Goal: Transaction & Acquisition: Purchase product/service

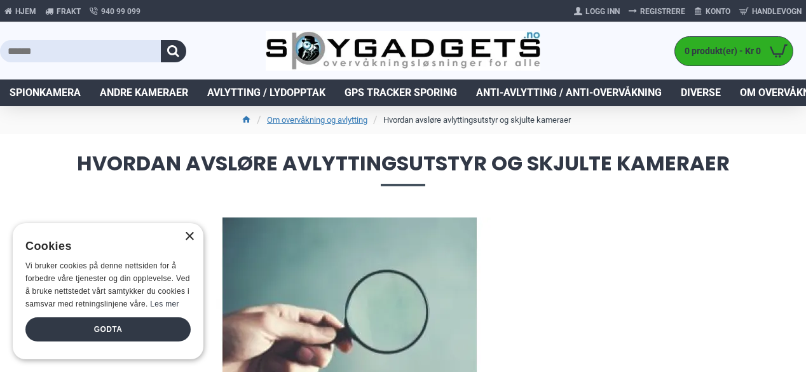
click at [188, 233] on div "×" at bounding box center [189, 237] width 10 height 10
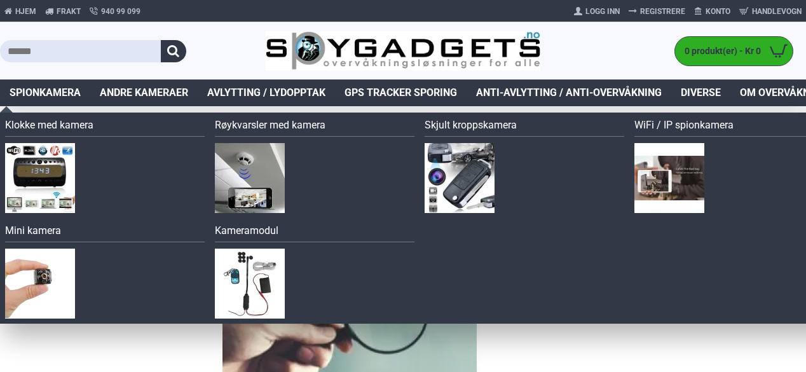
click at [59, 93] on span "Spionkamera" at bounding box center [45, 92] width 71 height 15
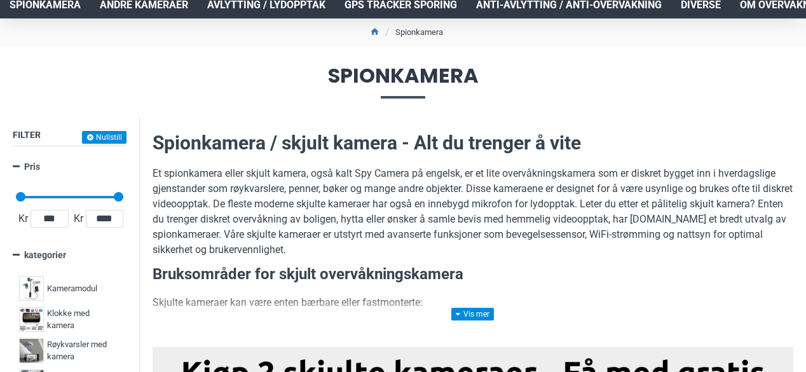
scroll to position [89, 0]
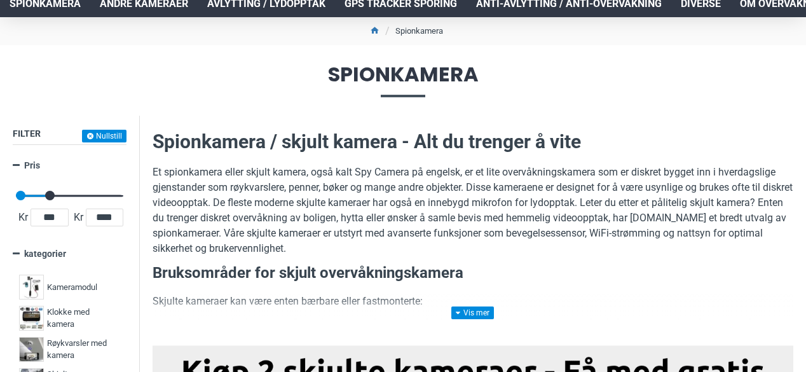
drag, startPoint x: 118, startPoint y: 194, endPoint x: 50, endPoint y: 191, distance: 68.7
type input "****"
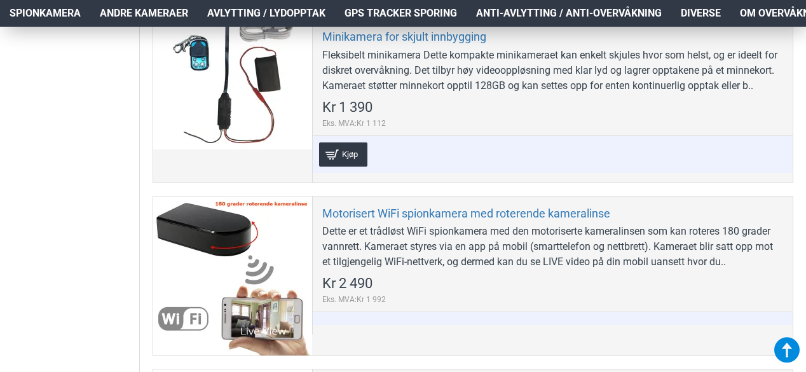
scroll to position [2006, 0]
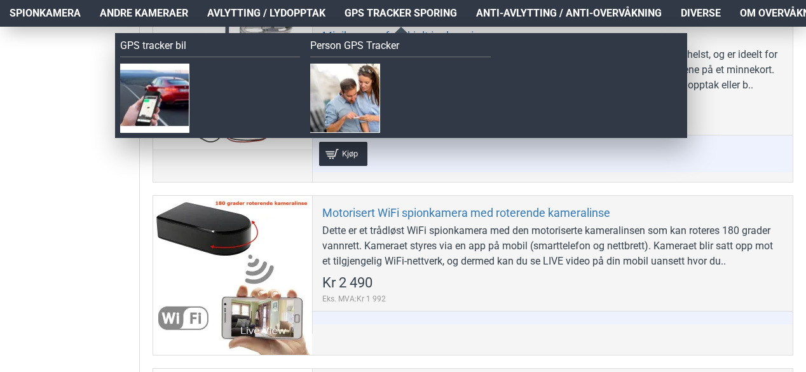
click at [394, 16] on span "GPS Tracker Sporing" at bounding box center [401, 13] width 113 height 15
